Goal: Task Accomplishment & Management: Manage account settings

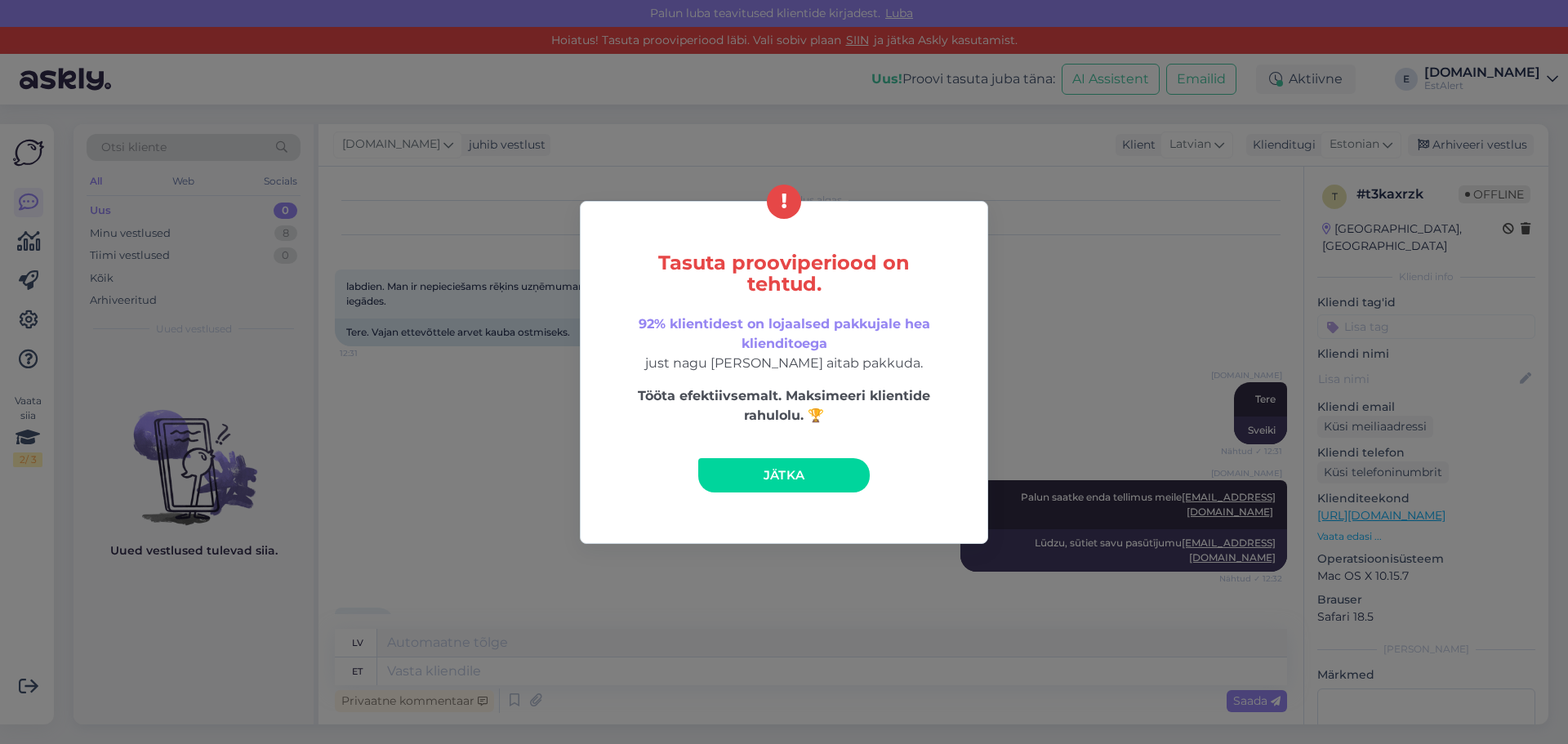
scroll to position [45, 0]
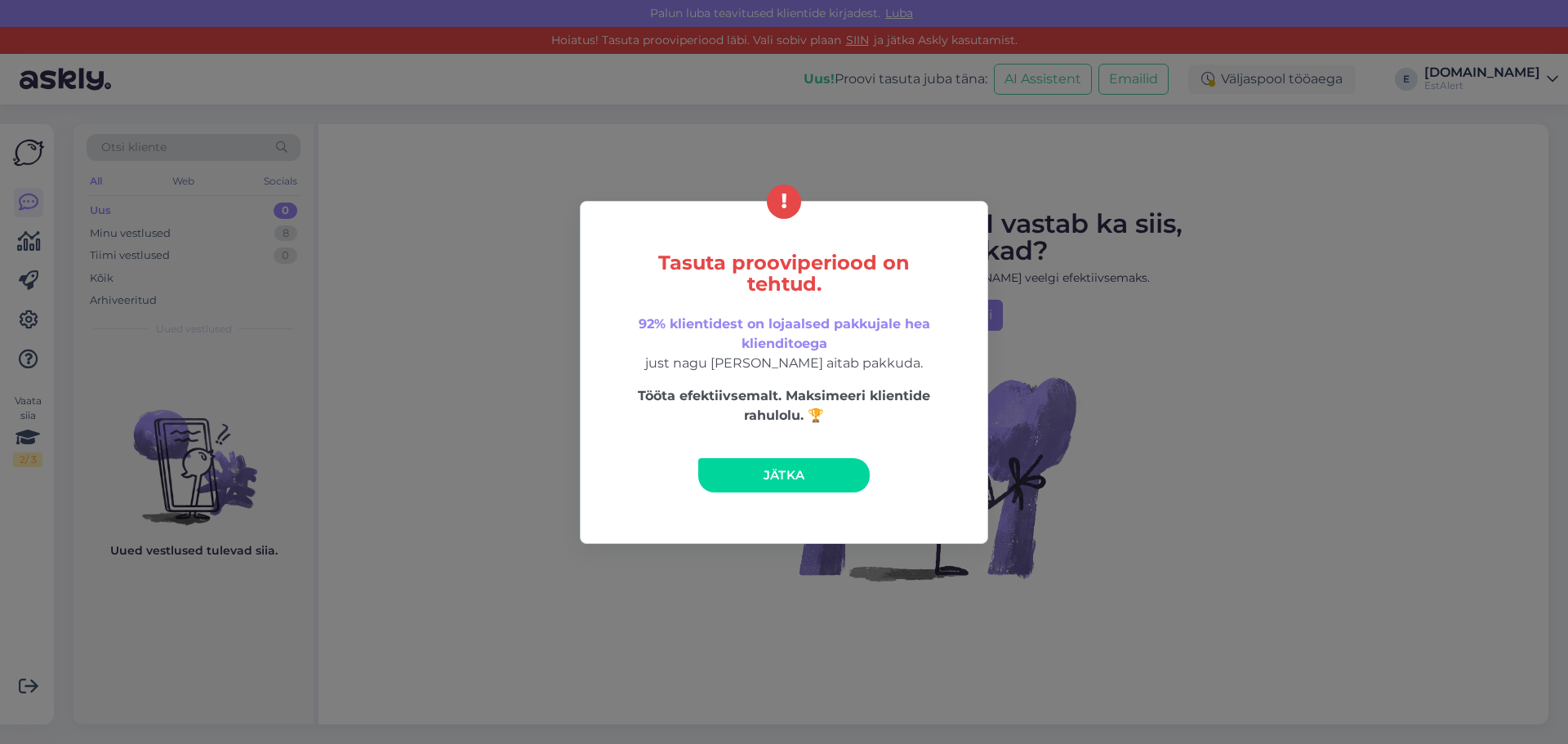
click at [822, 471] on link "Jätka" at bounding box center [784, 475] width 172 height 35
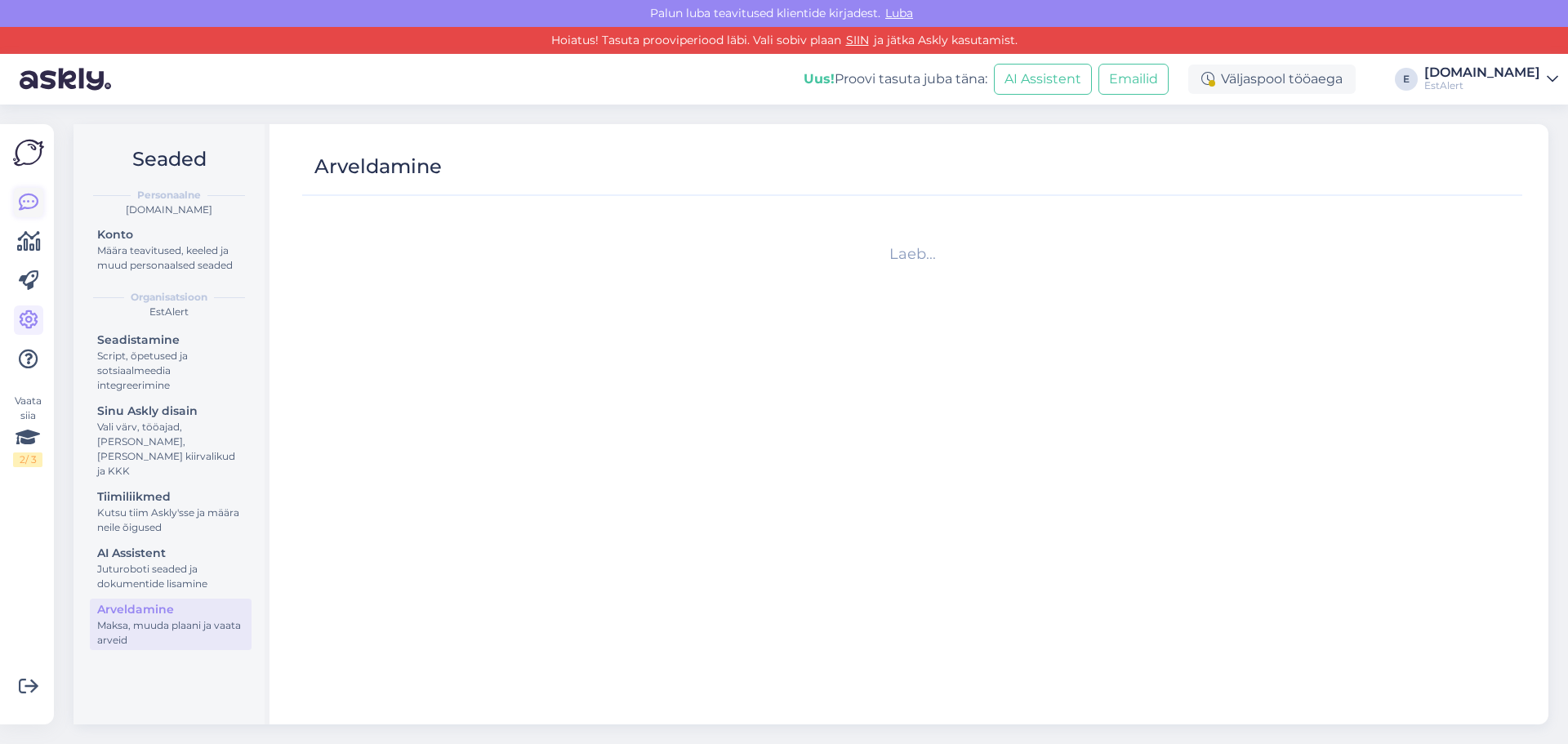
click at [36, 198] on icon at bounding box center [29, 203] width 20 height 20
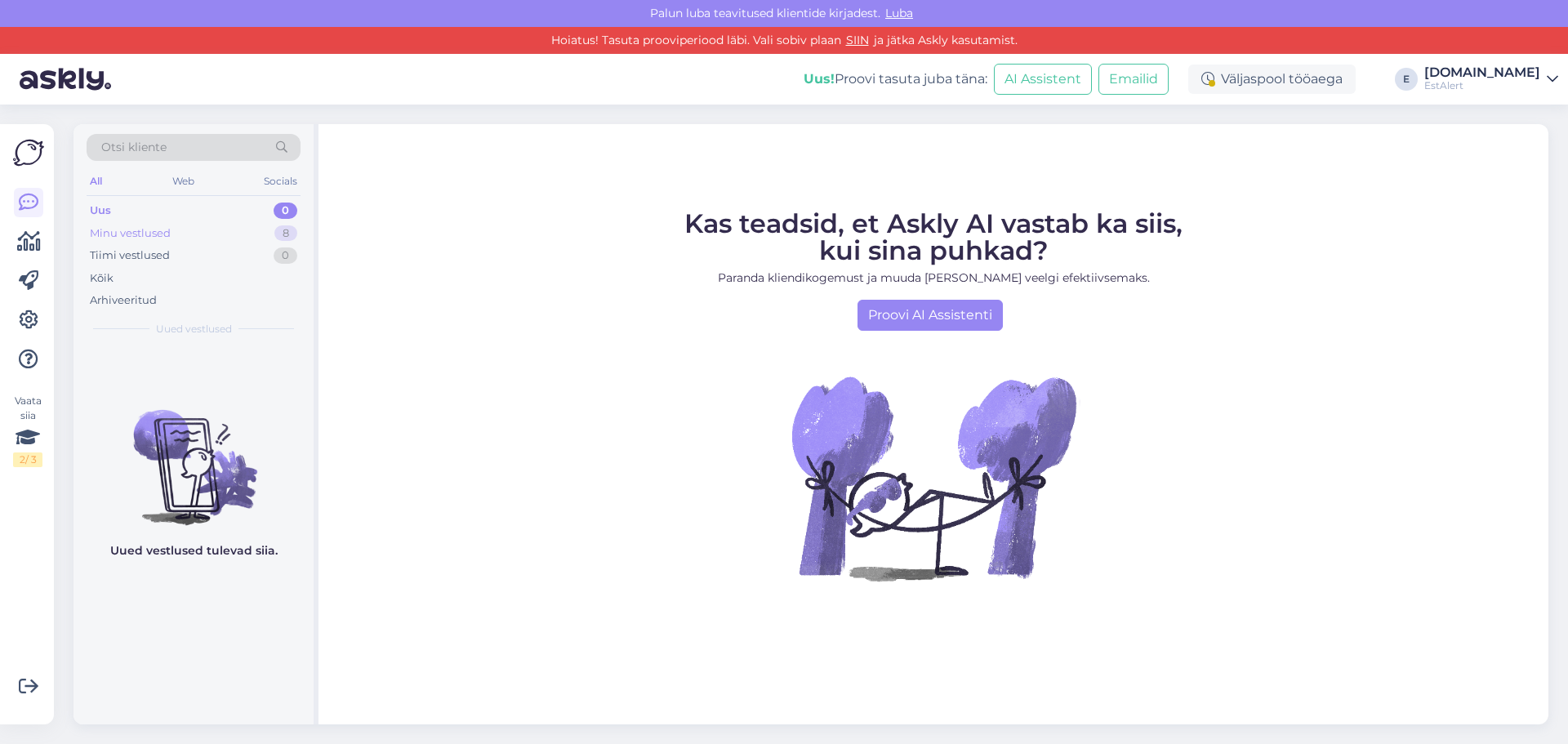
click at [132, 232] on div "Minu vestlused" at bounding box center [130, 233] width 81 height 16
